Goal: Transaction & Acquisition: Purchase product/service

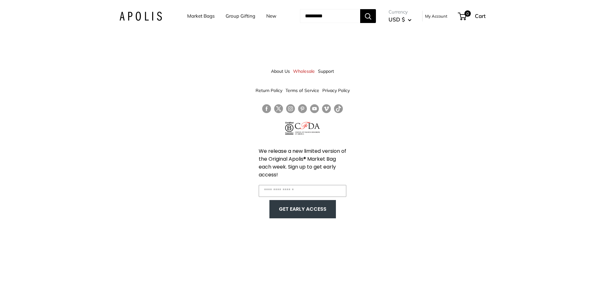
click at [195, 16] on link "Market Bags" at bounding box center [200, 16] width 27 height 9
